Goal: Task Accomplishment & Management: Use online tool/utility

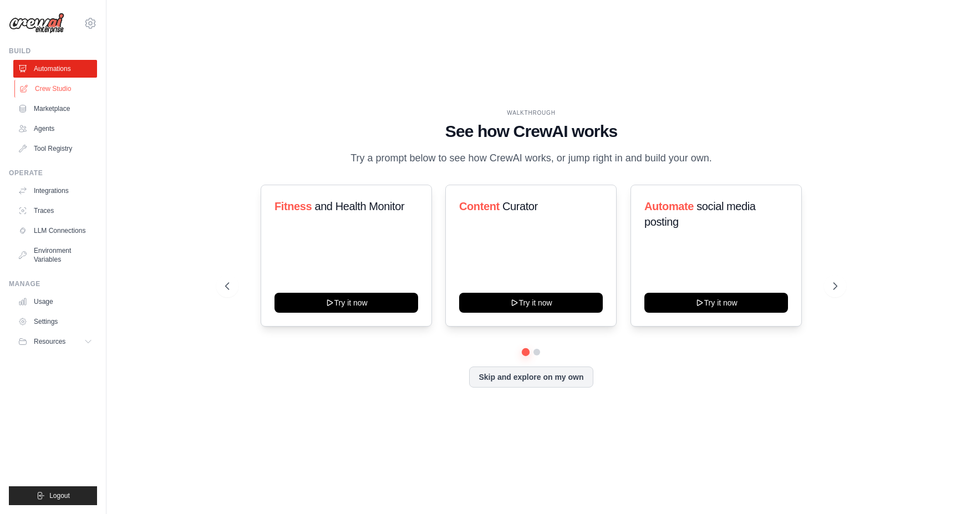
click at [60, 88] on link "Crew Studio" at bounding box center [56, 89] width 84 height 18
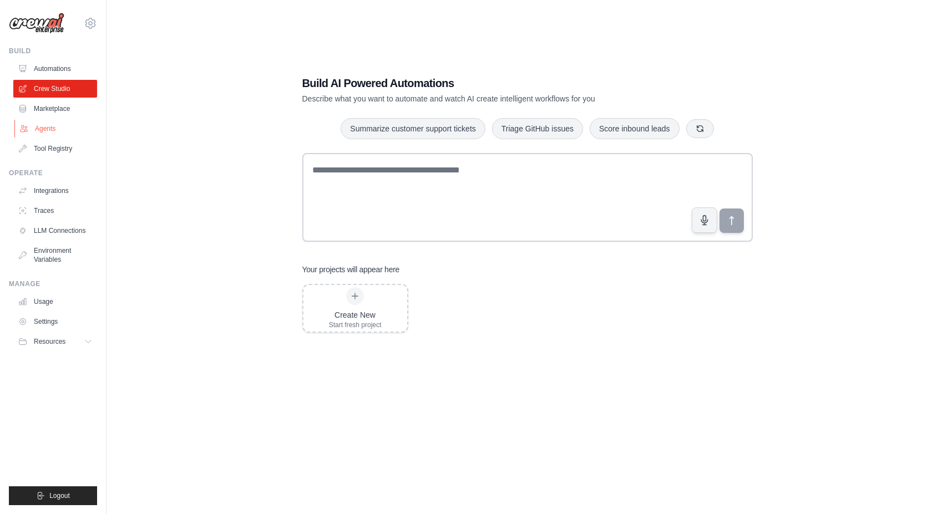
click at [50, 130] on link "Agents" at bounding box center [56, 129] width 84 height 18
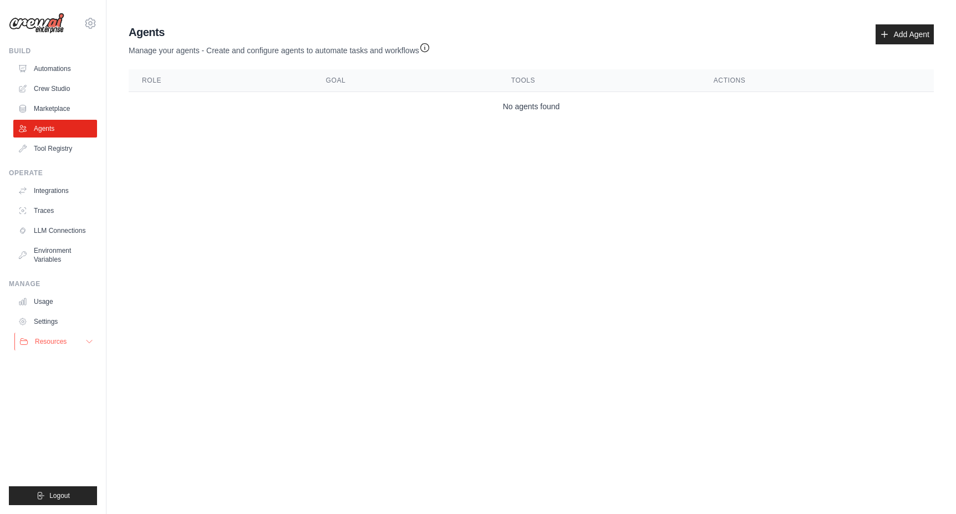
click at [59, 339] on span "Resources" at bounding box center [51, 341] width 32 height 9
click at [41, 305] on link "Usage" at bounding box center [56, 302] width 84 height 18
